Goal: Task Accomplishment & Management: Manage account settings

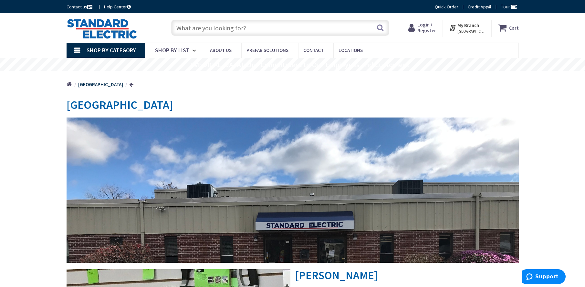
click at [443, 43] on nav "Shop By Category Conduit and Fittings Cable Tray & Accessories Cable Trays Cabl…" at bounding box center [293, 51] width 453 height 16
click at [427, 27] on span "Login / Register" at bounding box center [427, 28] width 19 height 12
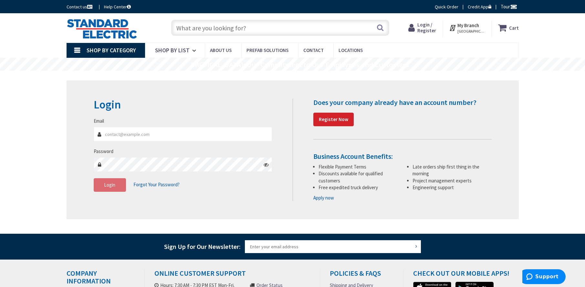
click at [551, 183] on div "Skip to Content Toggle Nav Search Cart My Cart Close" at bounding box center [292, 212] width 585 height 398
click at [430, 23] on span "Login / Register" at bounding box center [427, 28] width 19 height 12
click at [230, 128] on input "Email" at bounding box center [183, 134] width 179 height 15
click at [183, 134] on input "Email" at bounding box center [183, 134] width 179 height 15
type input "[EMAIL_ADDRESS][DOMAIN_NAME]"
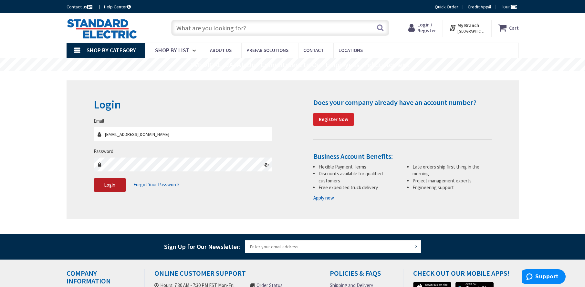
click at [115, 185] on span "Login" at bounding box center [109, 185] width 11 height 6
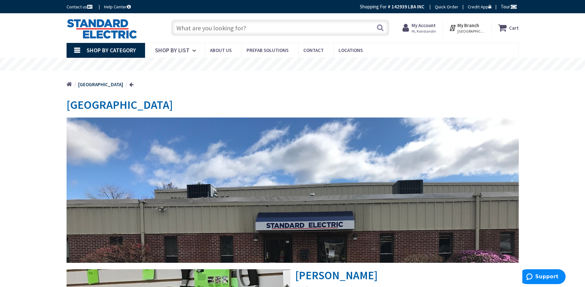
click at [217, 31] on input "text" at bounding box center [280, 28] width 218 height 16
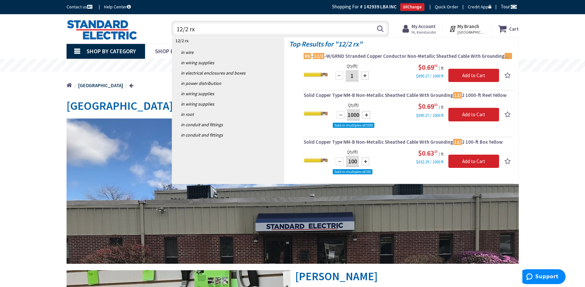
drag, startPoint x: 203, startPoint y: 29, endPoint x: 102, endPoint y: 16, distance: 102.0
click at [102, 17] on div "Skip to Content Toggle Nav 12/2 rx 12/2 rx Search Cart My Cart Close" at bounding box center [292, 28] width 485 height 29
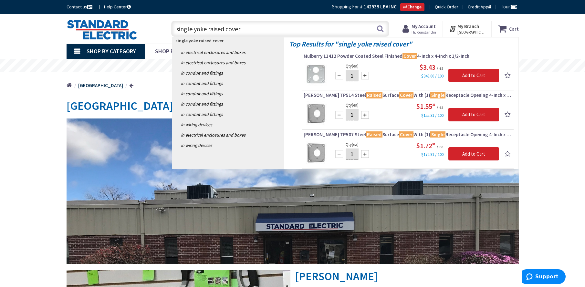
drag, startPoint x: 251, startPoint y: 27, endPoint x: 207, endPoint y: 30, distance: 43.8
click at [207, 30] on input "single yoke raised cover" at bounding box center [280, 29] width 218 height 16
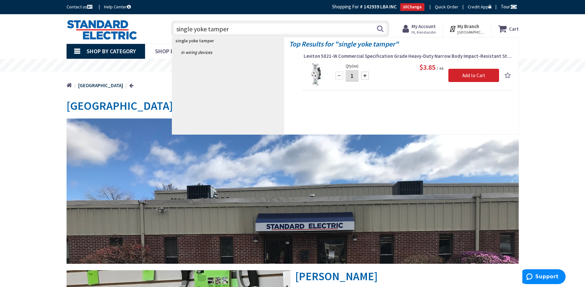
type input "single yoke tamper"
